Goal: Transaction & Acquisition: Obtain resource

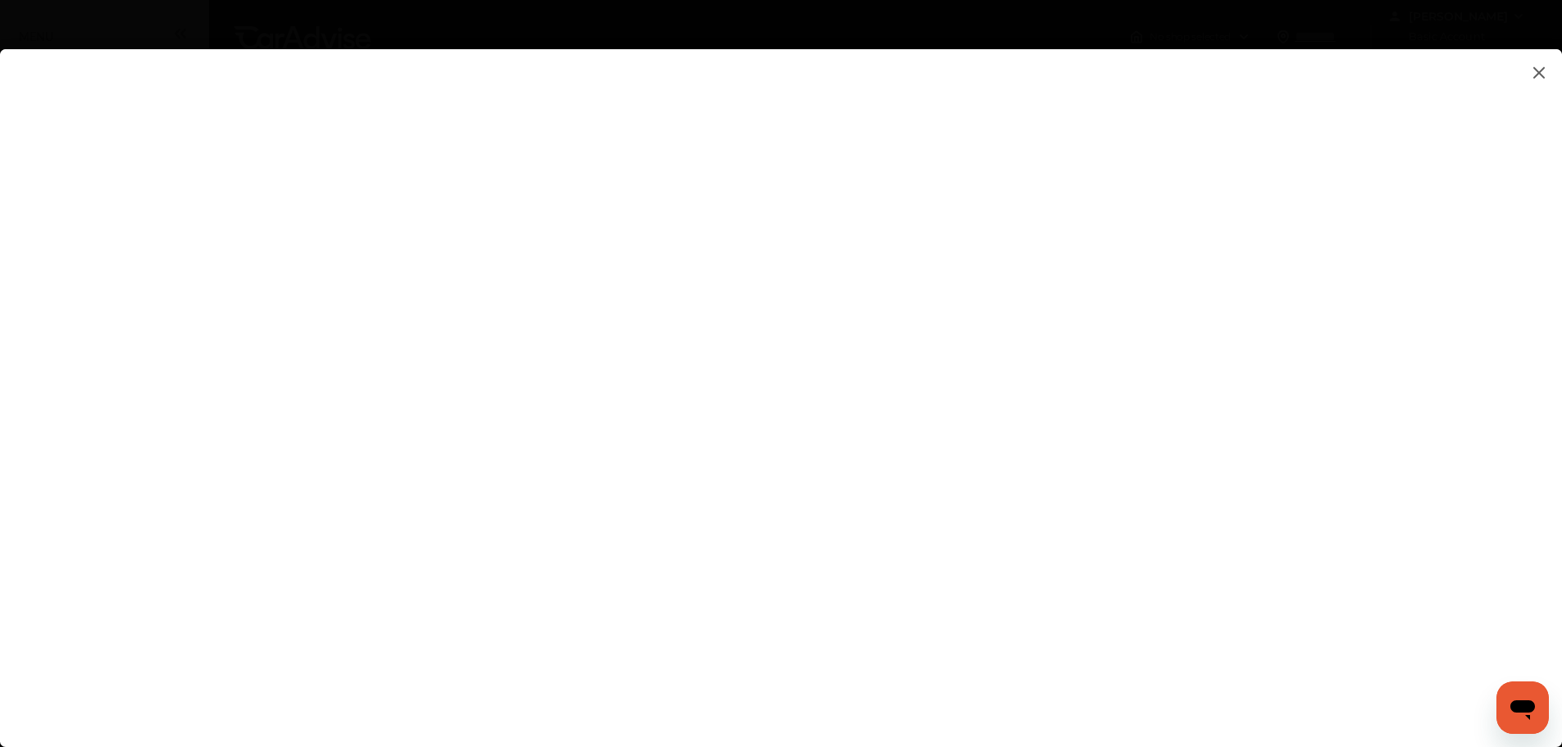
click at [1058, 613] on flutter-view at bounding box center [781, 381] width 1562 height 665
click at [1540, 70] on img at bounding box center [1539, 72] width 20 height 20
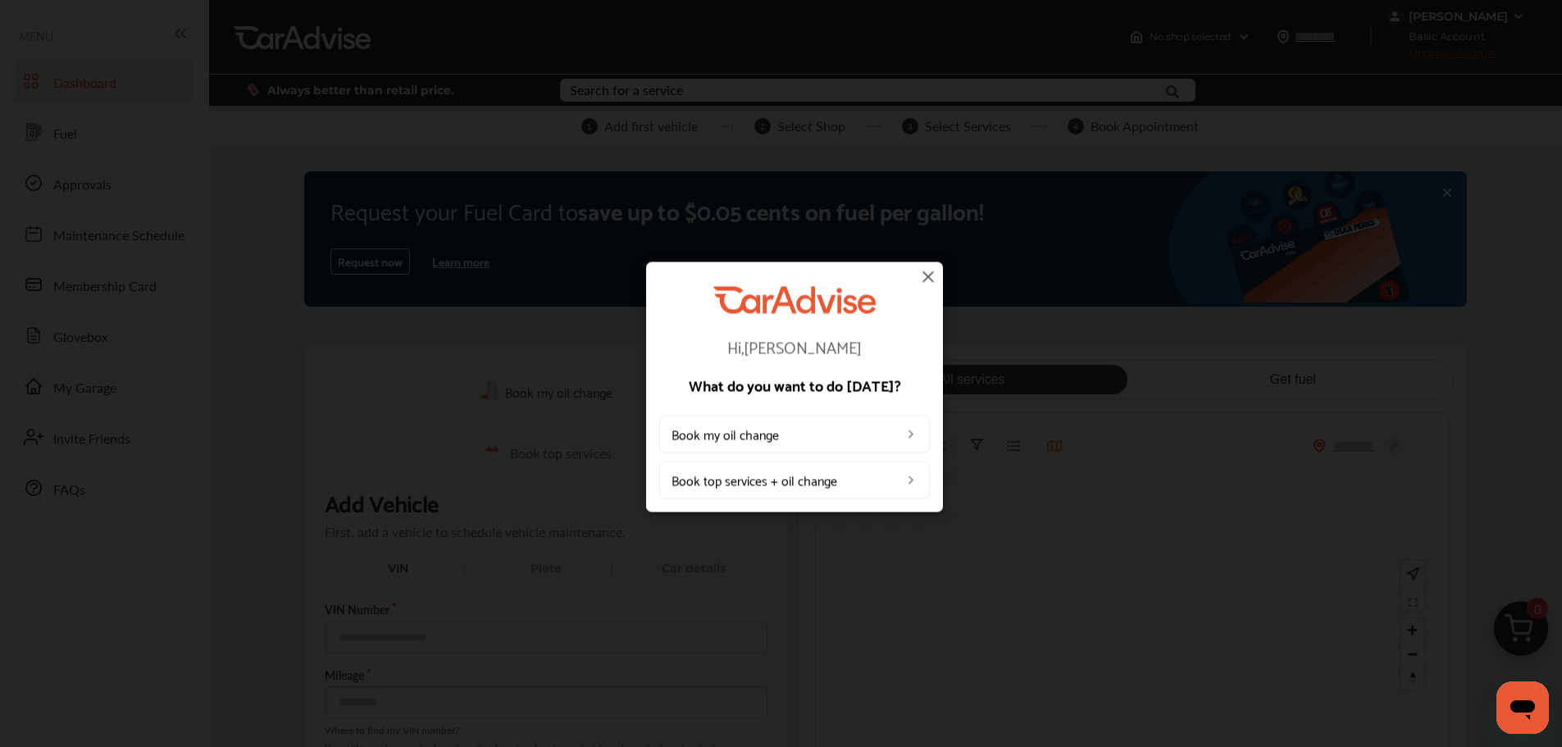
click at [929, 276] on img at bounding box center [928, 276] width 20 height 20
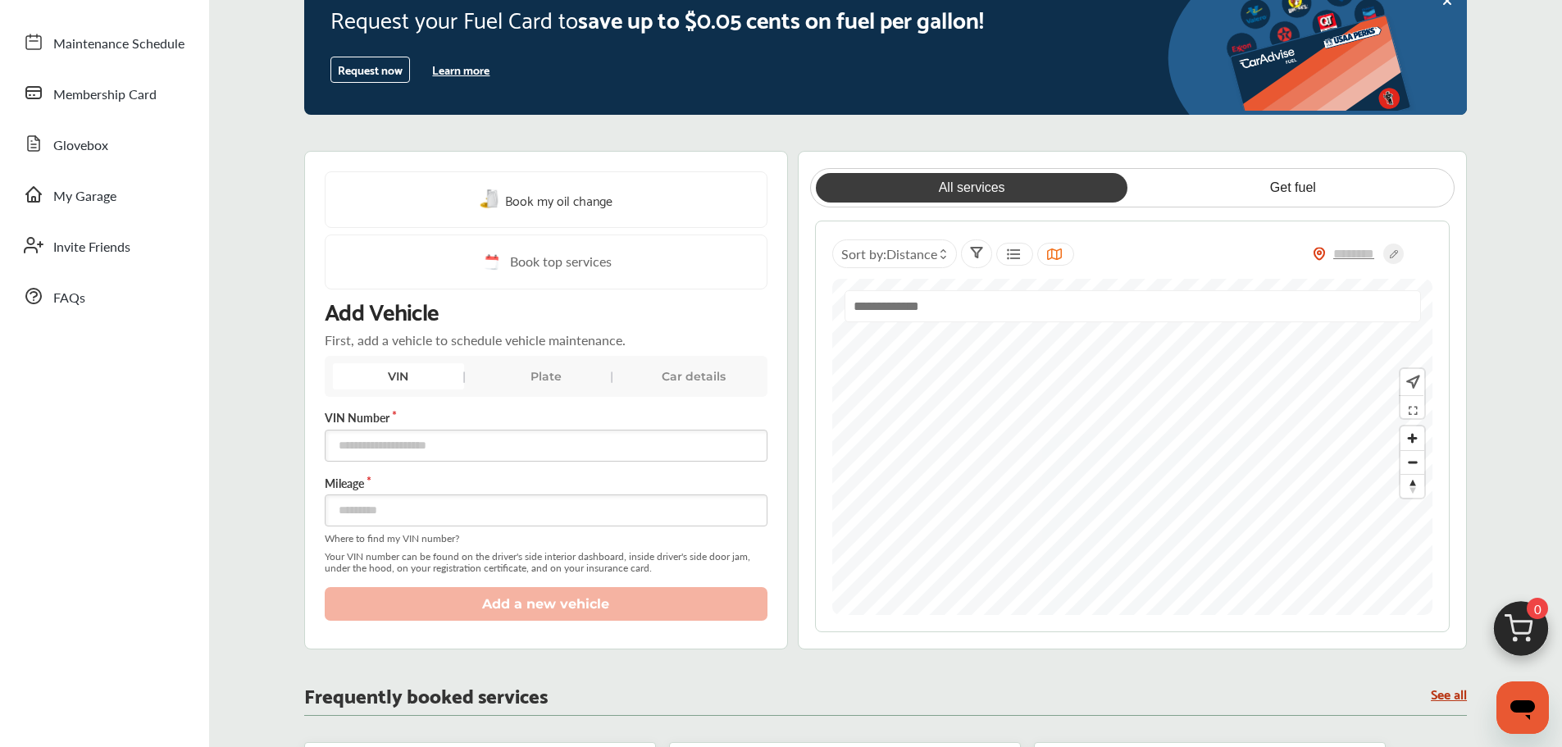
scroll to position [246, 0]
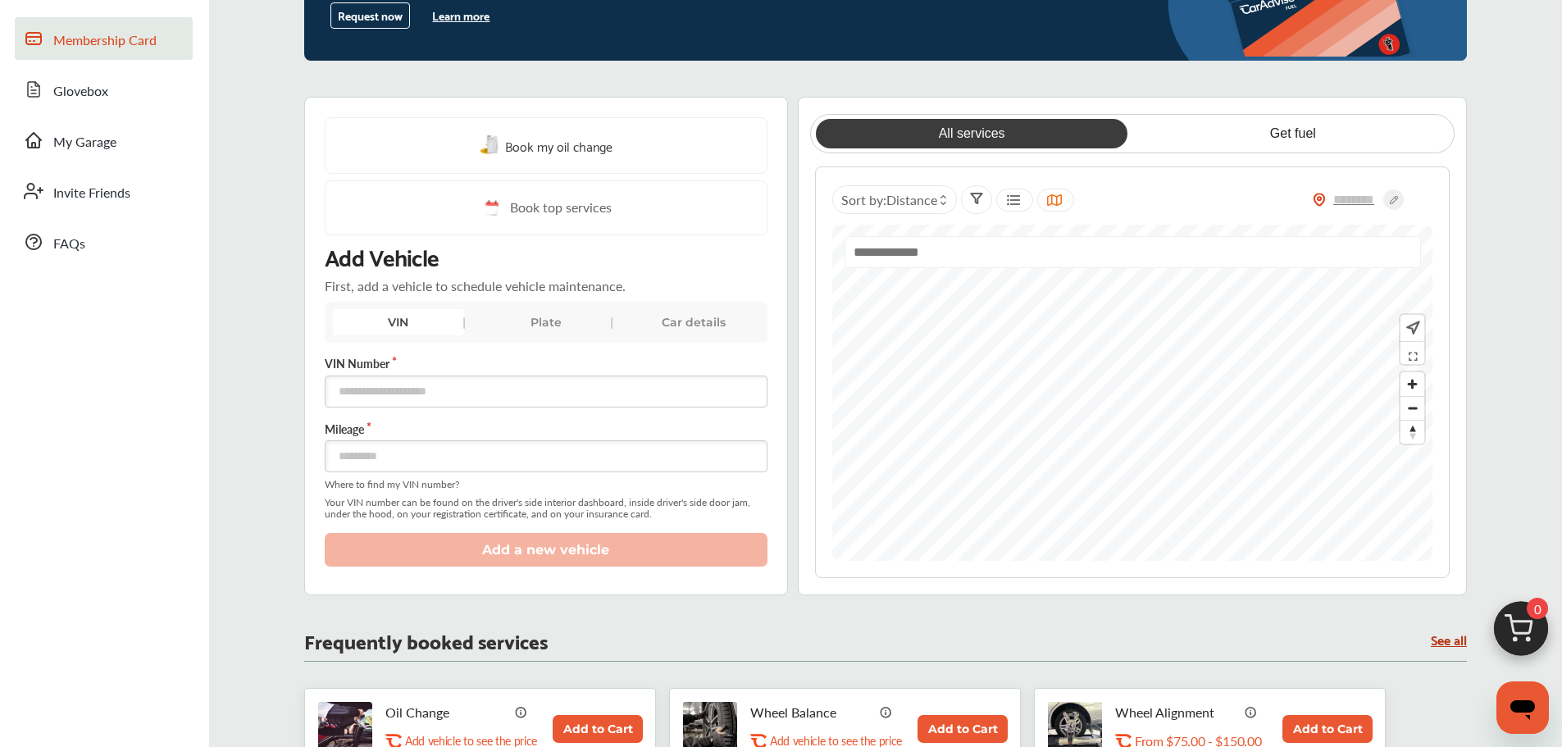
click at [137, 47] on span "Membership Card" at bounding box center [104, 40] width 103 height 21
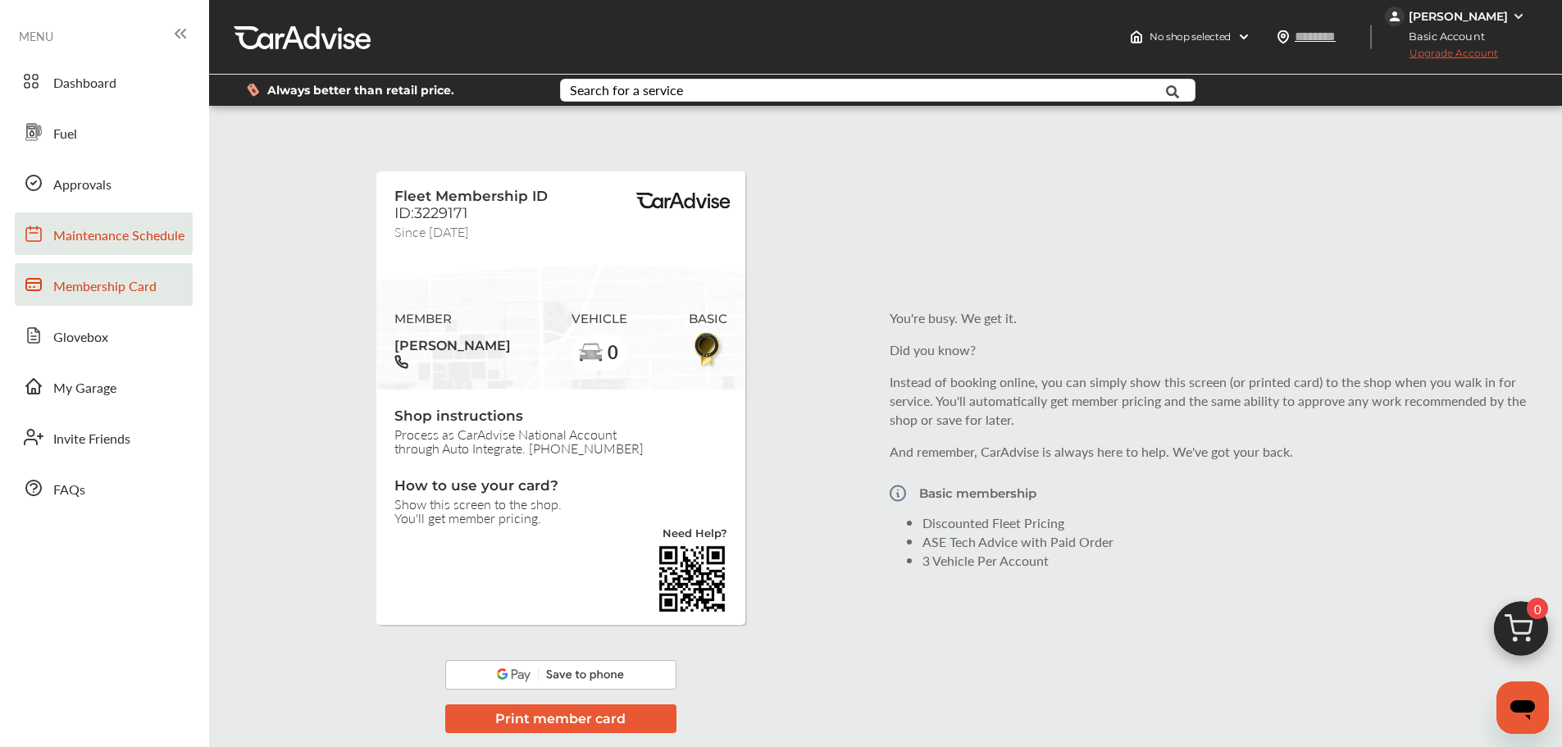
click at [97, 242] on span "Maintenance Schedule" at bounding box center [118, 235] width 131 height 21
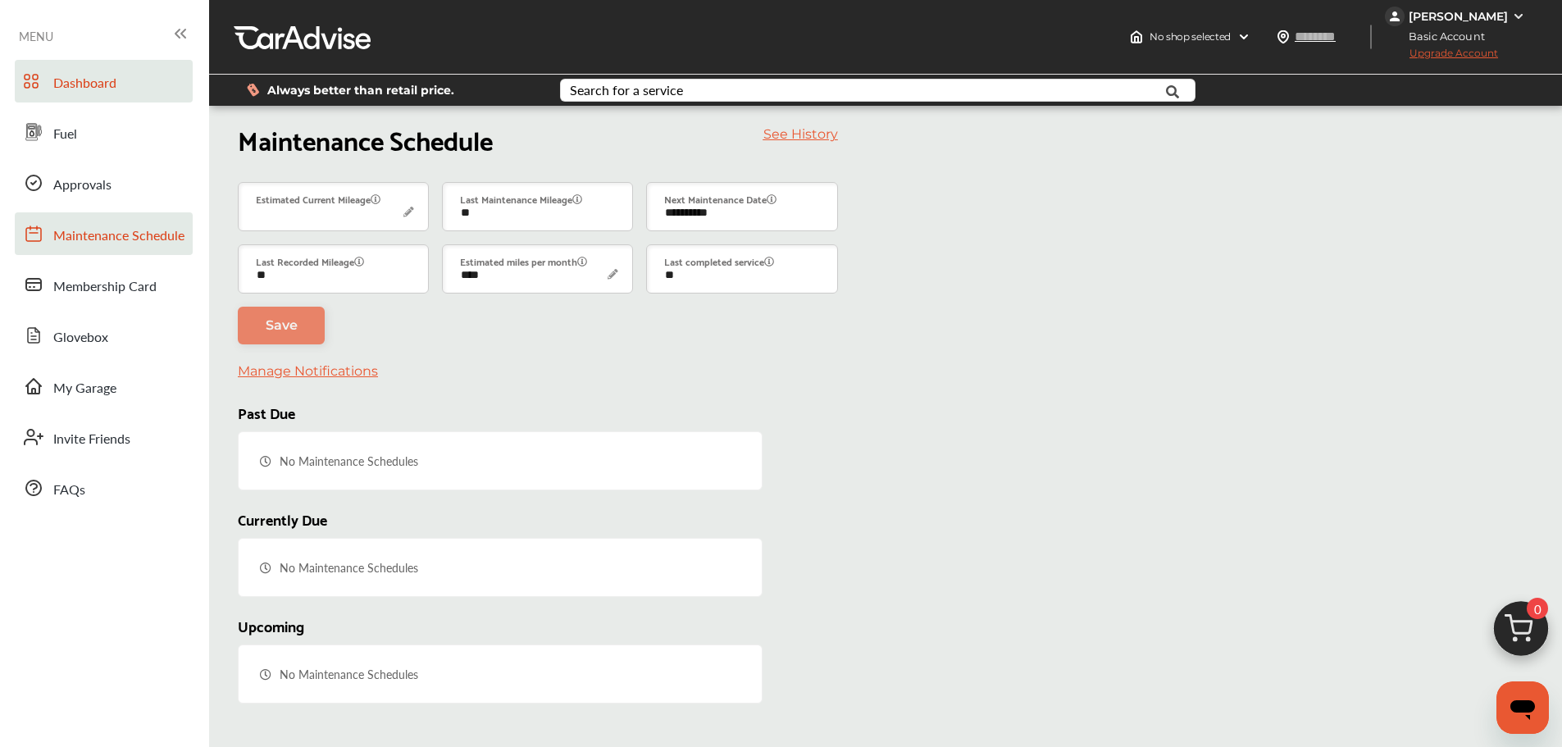
click at [86, 87] on span "Dashboard" at bounding box center [84, 83] width 63 height 21
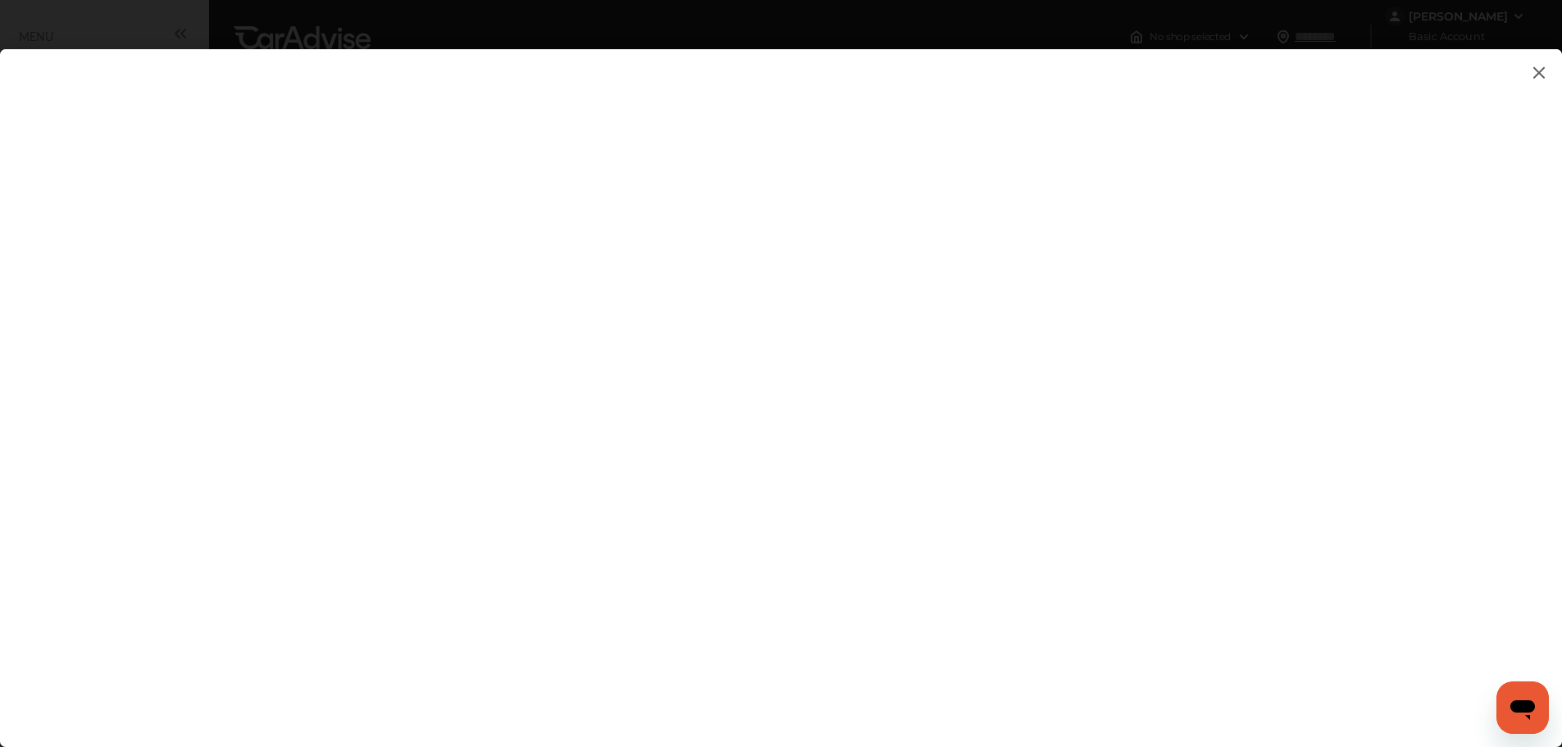
click at [1536, 70] on img at bounding box center [1539, 72] width 20 height 20
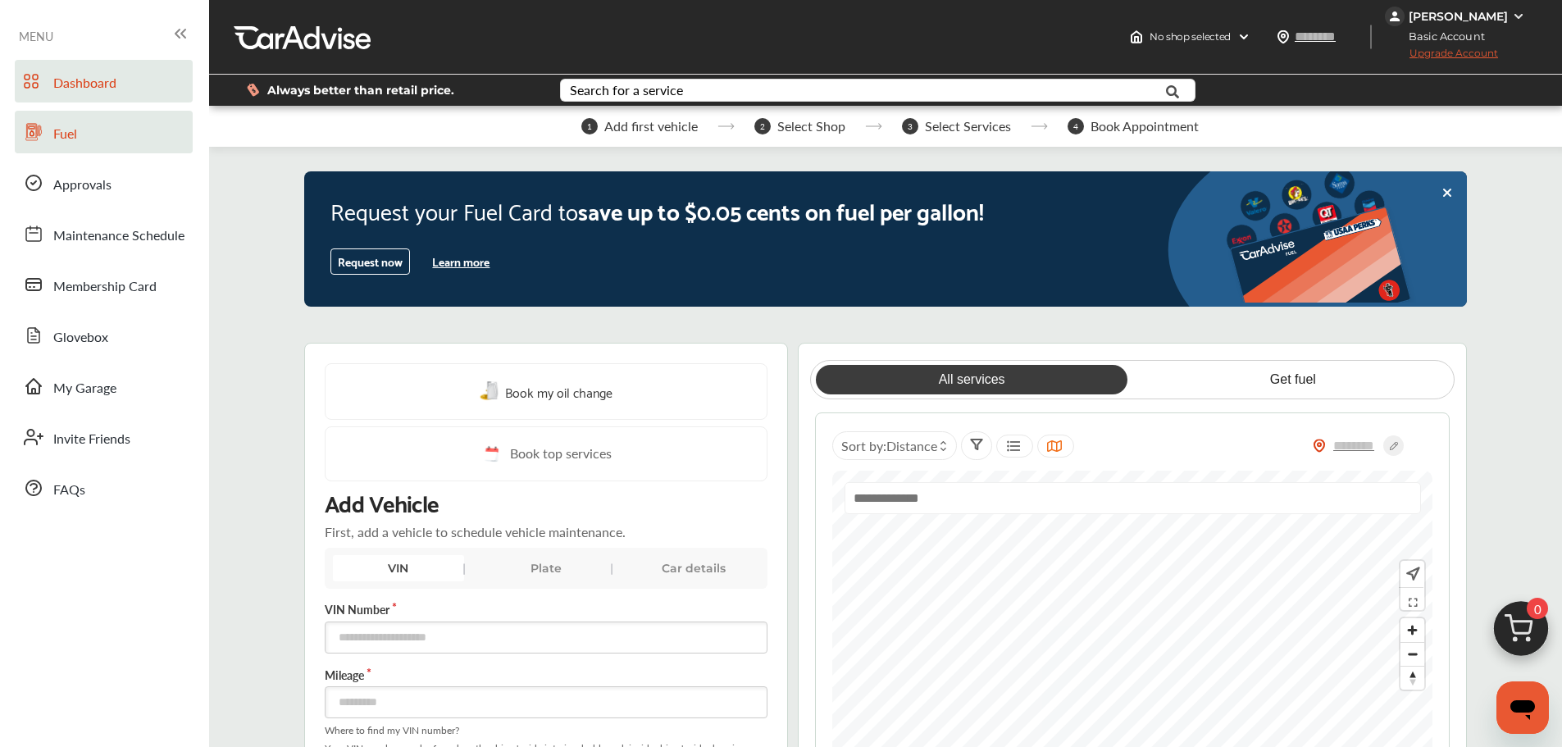
click at [103, 135] on link "Fuel" at bounding box center [104, 132] width 178 height 43
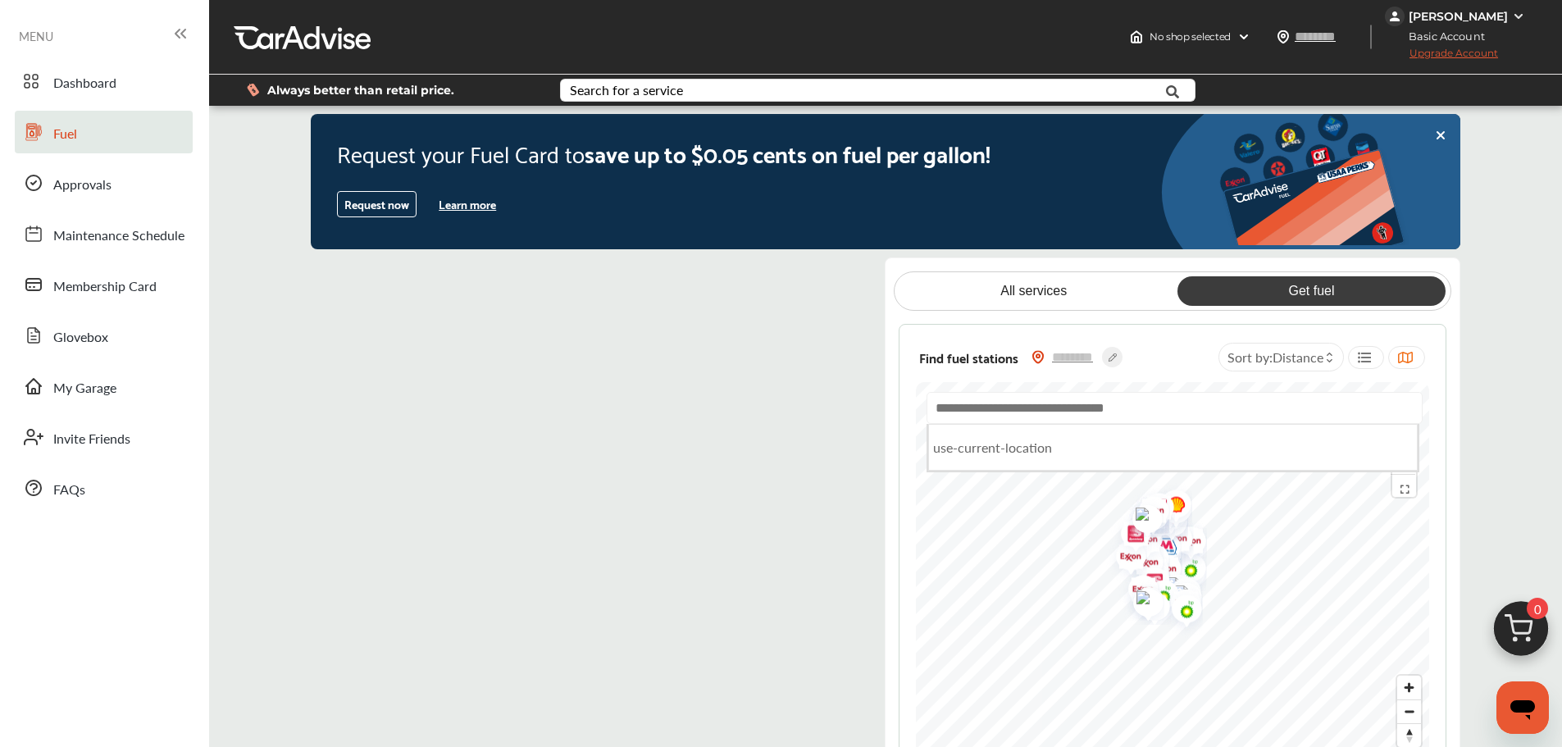
click at [966, 412] on input "text" at bounding box center [1174, 408] width 496 height 32
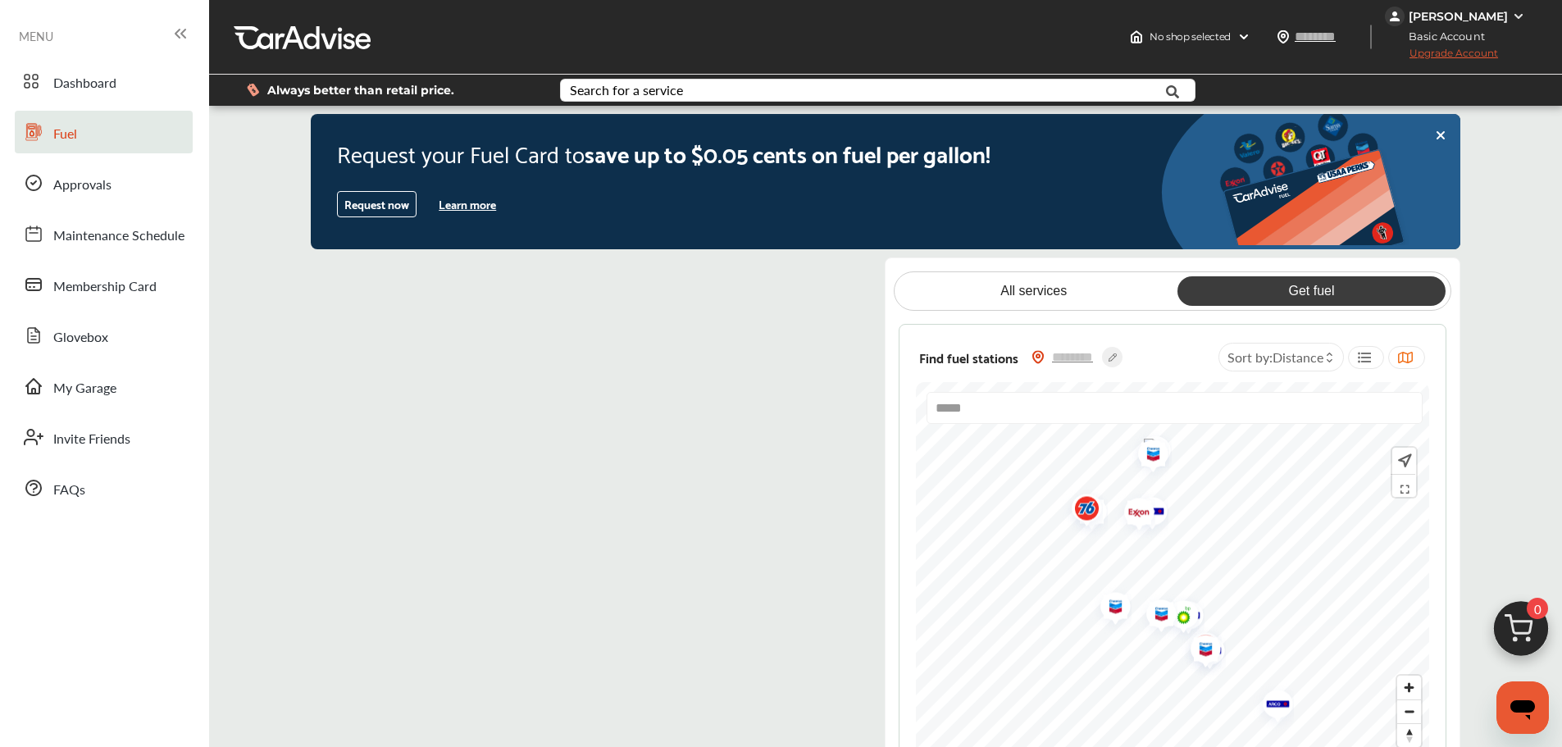
drag, startPoint x: 1153, startPoint y: 558, endPoint x: 1190, endPoint y: 600, distance: 55.8
click at [1190, 600] on img "Map marker" at bounding box center [1177, 617] width 43 height 52
click at [1112, 485] on img "Map marker" at bounding box center [1111, 489] width 43 height 52
type input "*****"
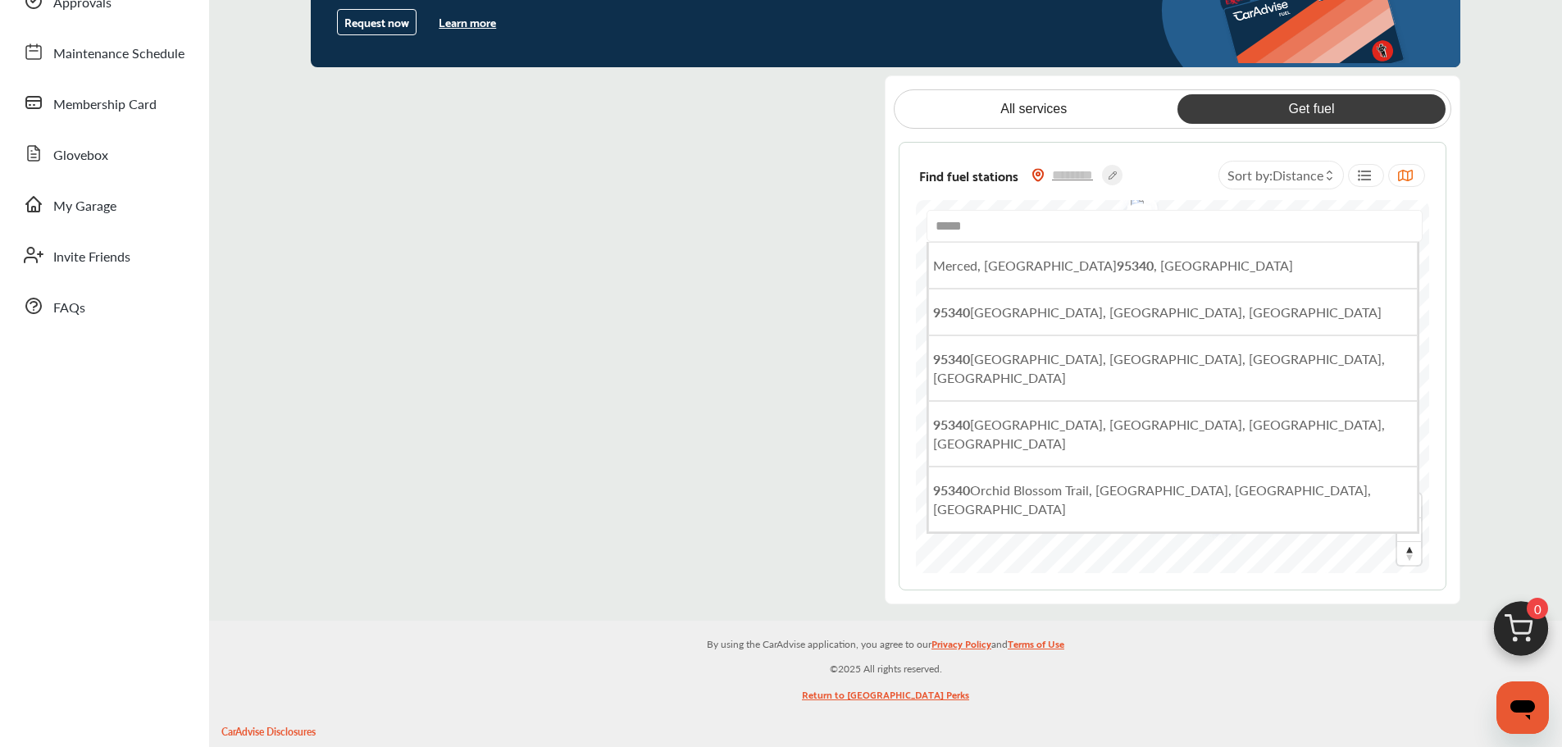
scroll to position [82, 0]
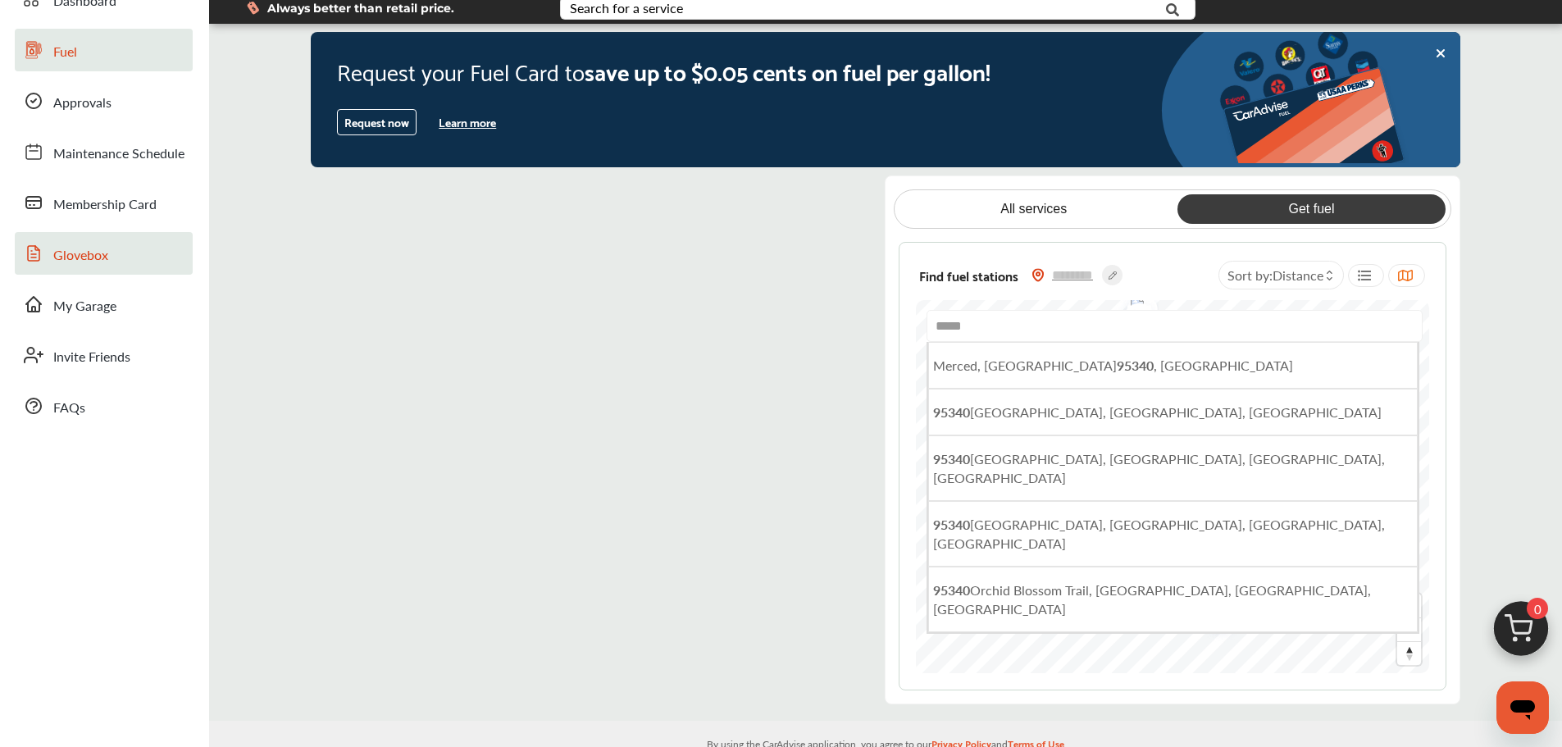
click at [81, 272] on link "Glovebox" at bounding box center [104, 253] width 178 height 43
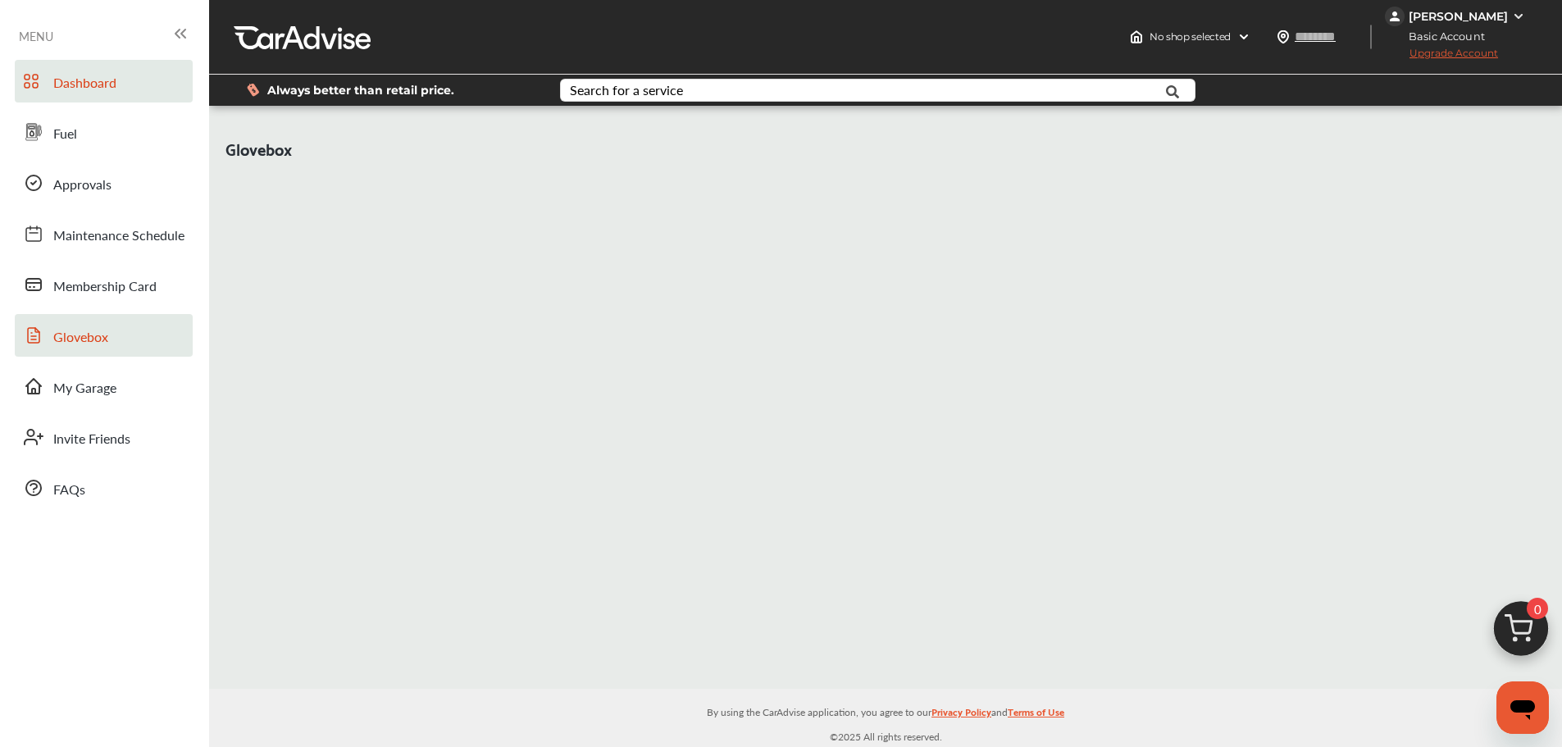
click at [84, 92] on span "Dashboard" at bounding box center [84, 83] width 63 height 21
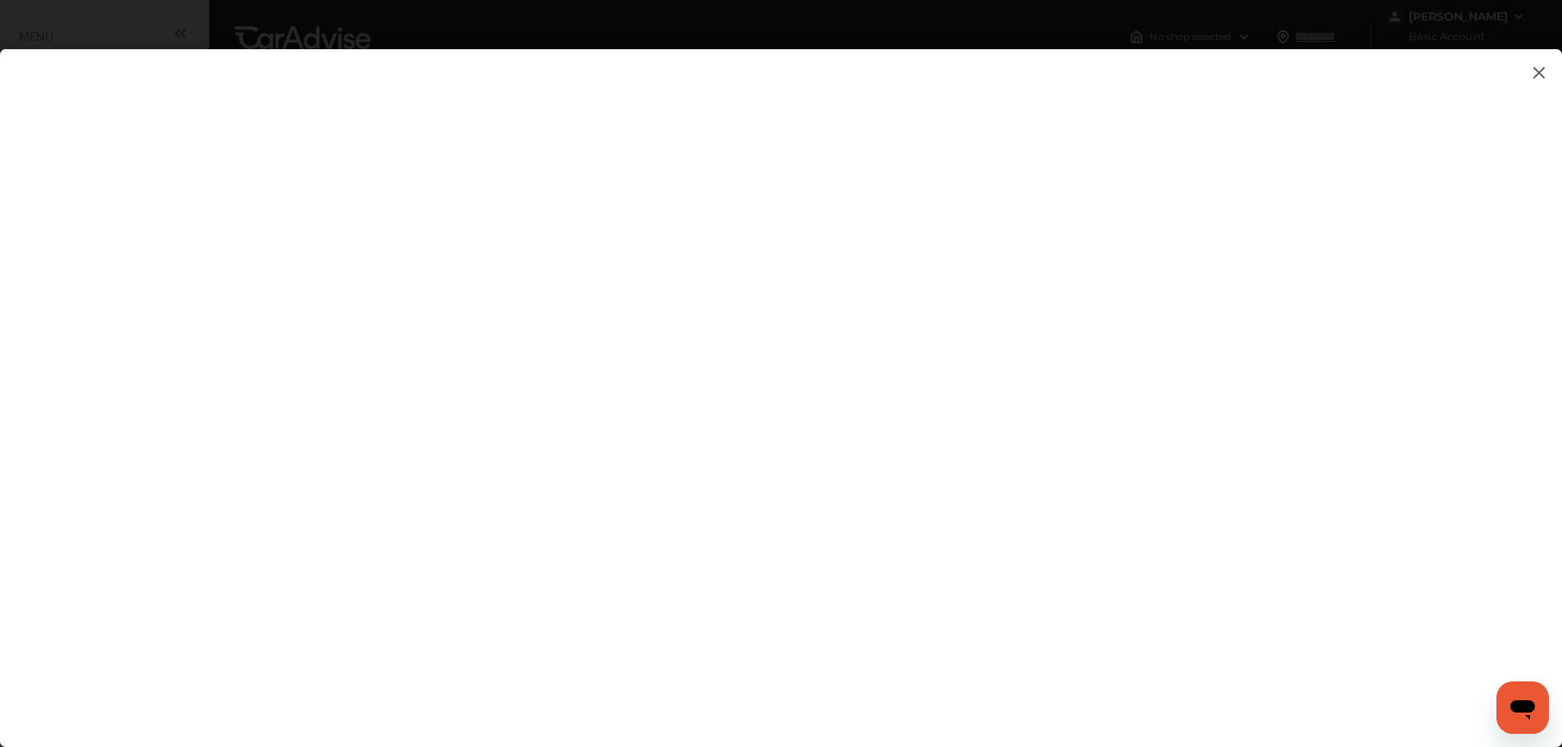
click at [1534, 75] on img at bounding box center [1539, 72] width 20 height 20
